Goal: Navigation & Orientation: Understand site structure

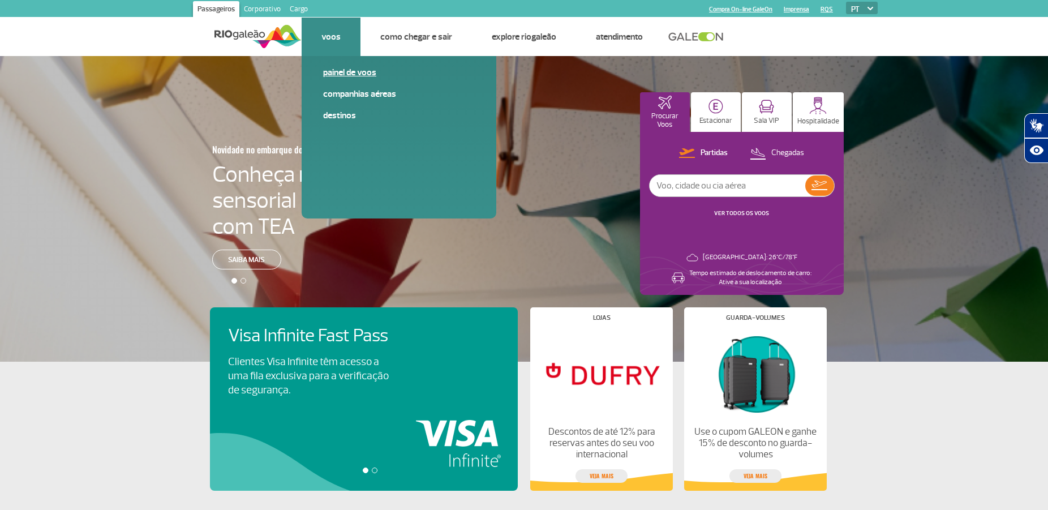
click at [336, 71] on link "Painel de voos" at bounding box center [399, 72] width 152 height 12
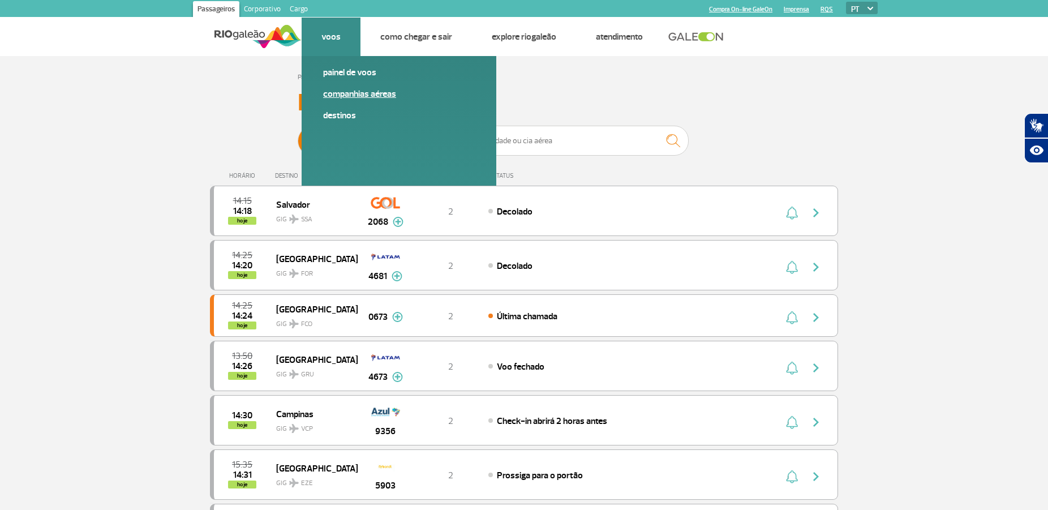
click at [339, 92] on link "Companhias Aéreas" at bounding box center [399, 94] width 152 height 12
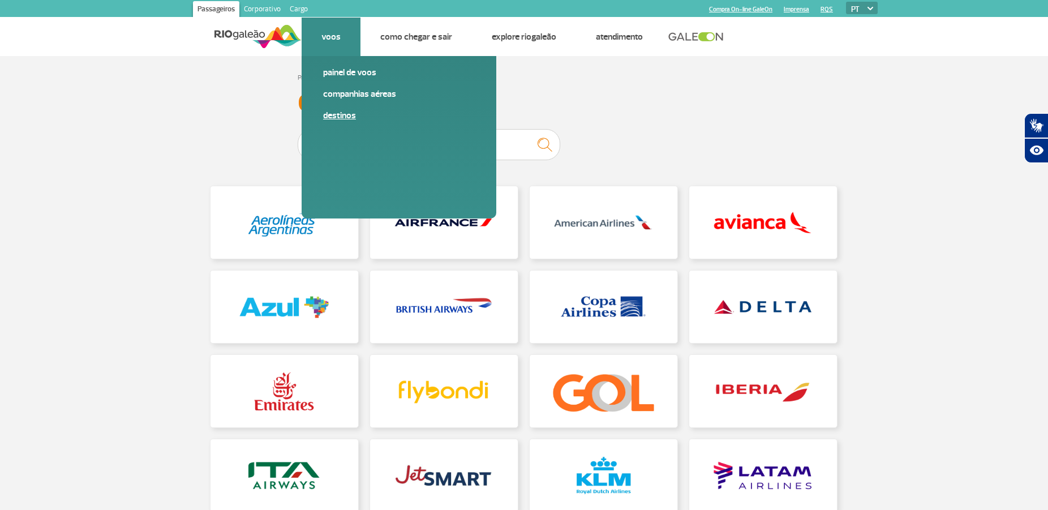
click at [341, 116] on link "Destinos" at bounding box center [399, 115] width 152 height 12
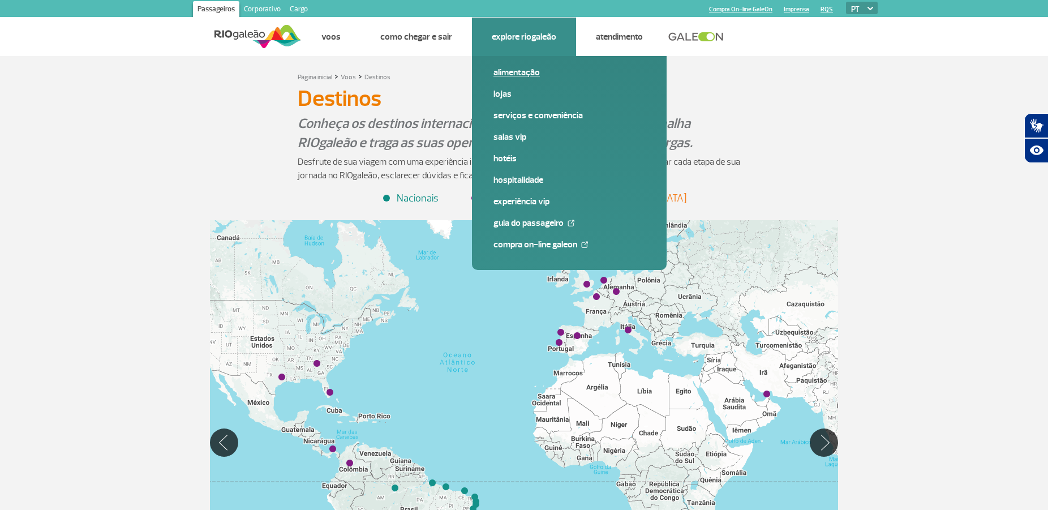
click at [510, 75] on link "Alimentação" at bounding box center [570, 72] width 152 height 12
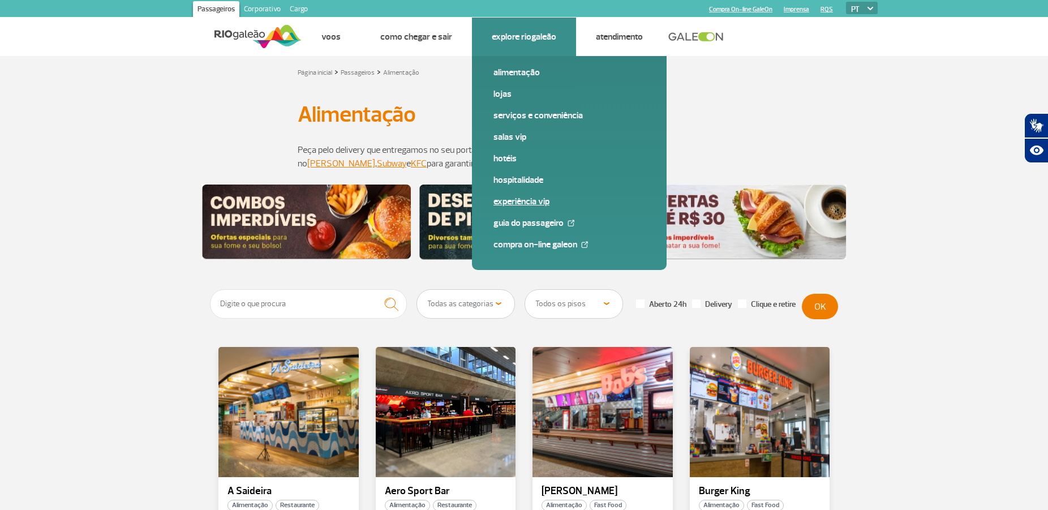
click at [514, 202] on link "Experiência VIP" at bounding box center [570, 201] width 152 height 12
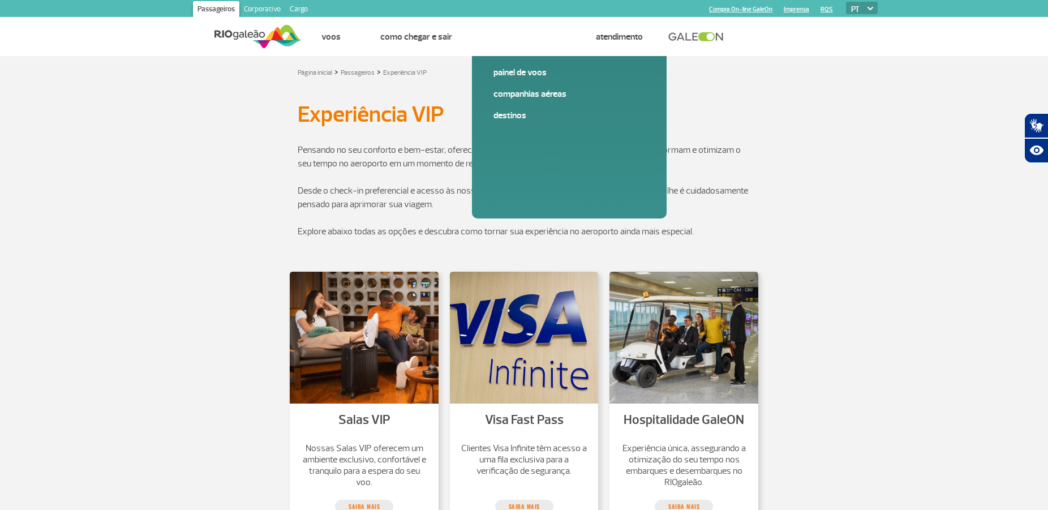
click at [297, 10] on link "Cargo" at bounding box center [298, 10] width 27 height 18
